Goal: Information Seeking & Learning: Understand process/instructions

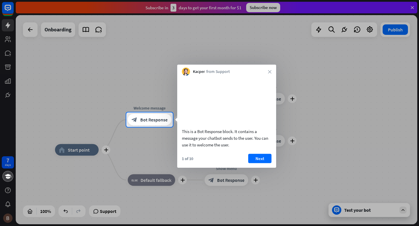
click at [262, 168] on div "1 of 10 Next" at bounding box center [226, 161] width 99 height 14
click at [261, 163] on button "Next" at bounding box center [259, 158] width 23 height 9
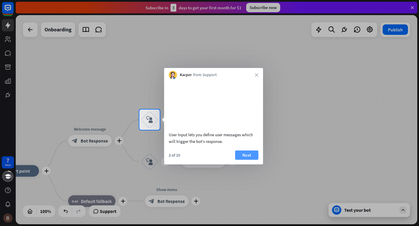
click at [251, 160] on button "Next" at bounding box center [246, 155] width 23 height 9
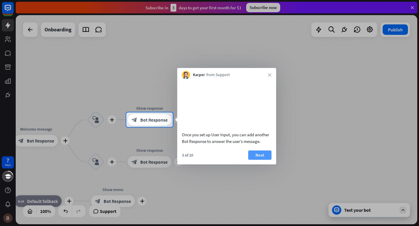
click at [260, 160] on button "Next" at bounding box center [259, 155] width 23 height 9
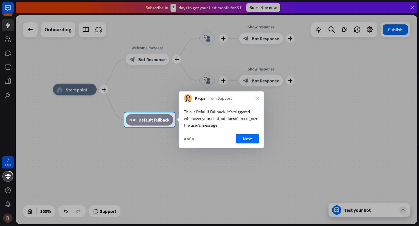
click at [245, 140] on button "Next" at bounding box center [247, 138] width 23 height 9
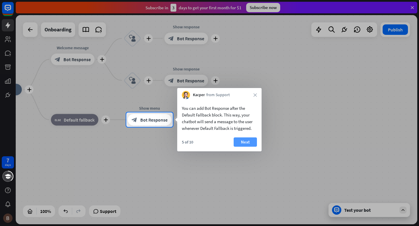
click at [244, 145] on button "Next" at bounding box center [245, 142] width 23 height 9
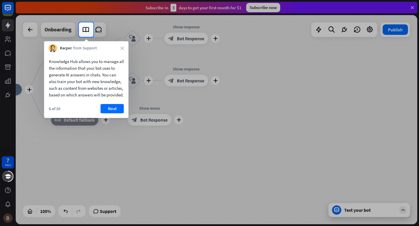
click at [116, 114] on button "Next" at bounding box center [112, 108] width 23 height 9
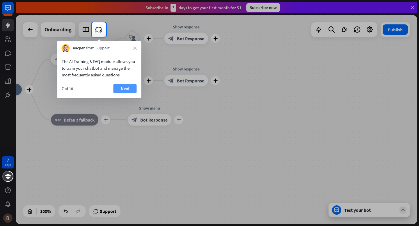
click at [120, 90] on button "Next" at bounding box center [125, 88] width 23 height 9
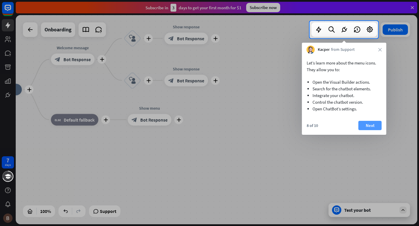
click at [369, 123] on button "Next" at bounding box center [370, 125] width 23 height 9
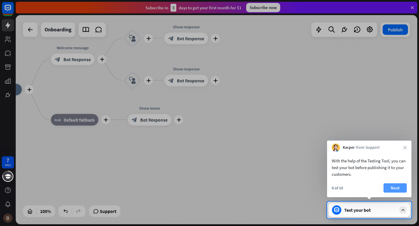
click at [391, 193] on div "9 of 10 Next" at bounding box center [369, 191] width 84 height 14
click at [391, 190] on button "Next" at bounding box center [395, 188] width 23 height 9
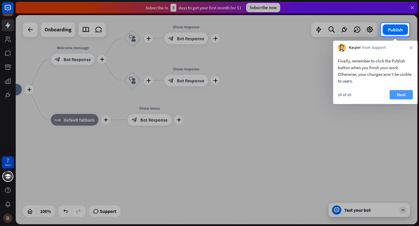
click at [397, 94] on button "Next" at bounding box center [401, 94] width 23 height 9
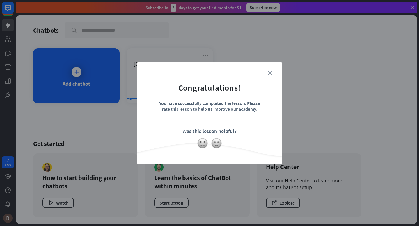
click at [268, 73] on icon "close" at bounding box center [270, 73] width 4 height 4
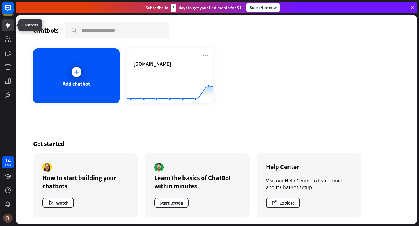
click at [8, 28] on icon at bounding box center [7, 25] width 7 height 7
